Goal: Navigation & Orientation: Understand site structure

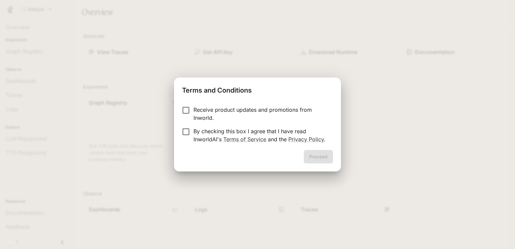
click at [199, 117] on p "Receive product updates and promotions from Inworld." at bounding box center [260, 114] width 134 height 16
click at [194, 128] on p "By checking this box I agree that I have read InworldAI's Terms of Service and …" at bounding box center [260, 135] width 134 height 16
click at [318, 158] on button "Proceed" at bounding box center [318, 156] width 29 height 13
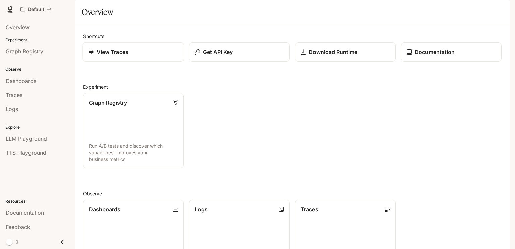
click at [124, 56] on p "View Traces" at bounding box center [113, 52] width 32 height 8
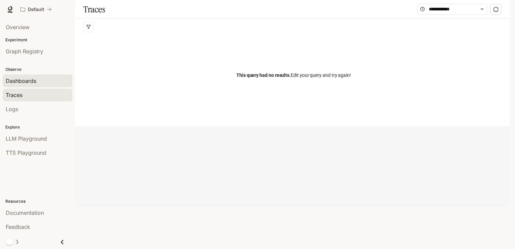
click at [41, 77] on div "Dashboards" at bounding box center [38, 81] width 64 height 8
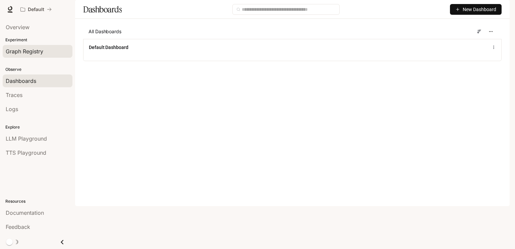
click at [40, 55] on span "Graph Registry" at bounding box center [25, 51] width 38 height 8
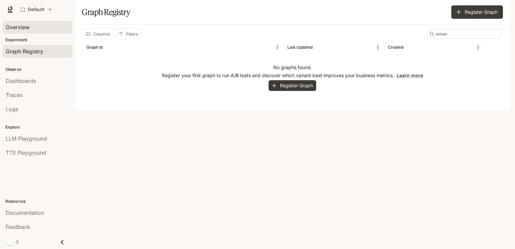
click at [28, 28] on span "Overview" at bounding box center [18, 27] width 24 height 8
